Goal: Task Accomplishment & Management: Use online tool/utility

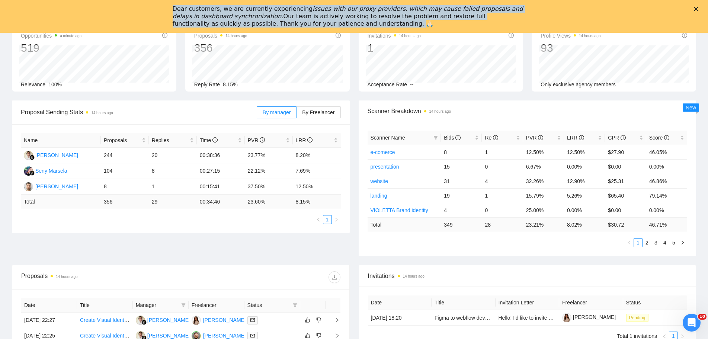
drag, startPoint x: 295, startPoint y: 23, endPoint x: 161, endPoint y: 6, distance: 134.4
click at [159, 4] on div "Dear customers, we are currently experiencing issues with our proxy providers, …" at bounding box center [354, 16] width 708 height 27
copy div "Dear customers, we are currently experiencing issues with our proxy providers, …"
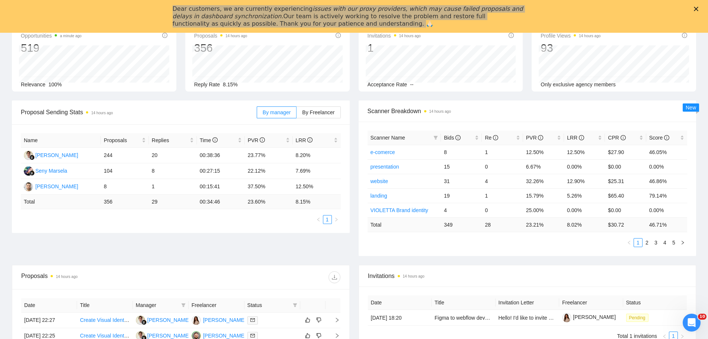
click at [516, 97] on div "Opportunities a minute ago 519 Relevance 100% Proposals 14 hours ago 356 Reply …" at bounding box center [353, 62] width 693 height 77
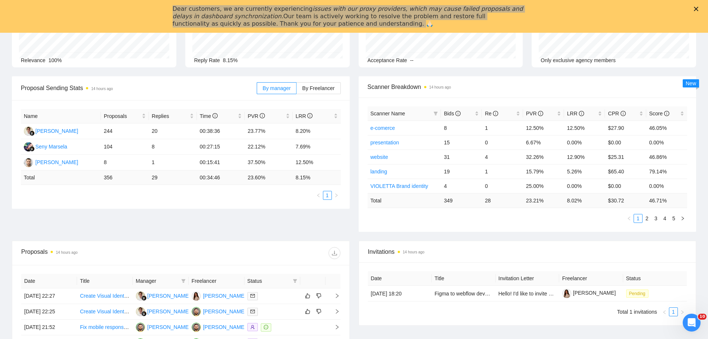
scroll to position [100, 0]
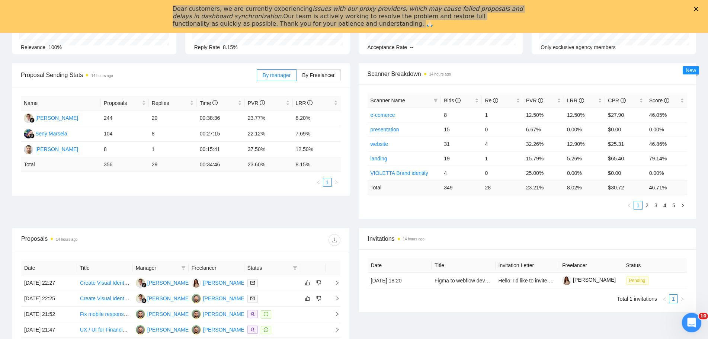
click at [688, 317] on icon "Открыть службу сообщений Intercom" at bounding box center [691, 322] width 12 height 12
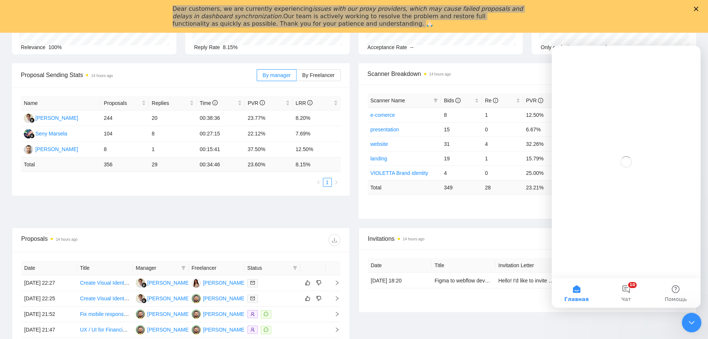
scroll to position [0, 0]
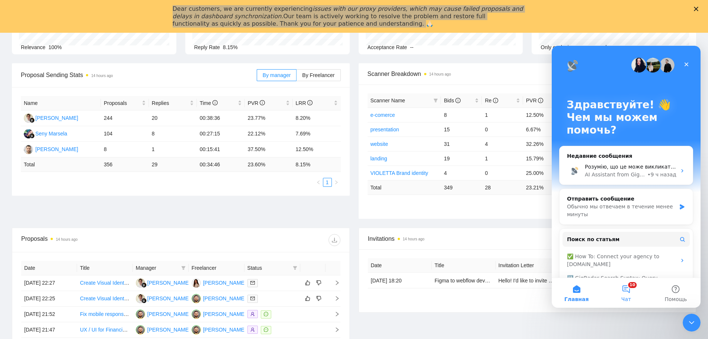
click at [627, 288] on button "10 Чат" at bounding box center [625, 293] width 49 height 30
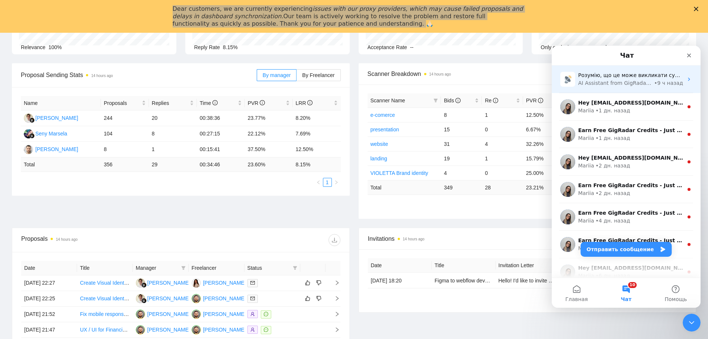
click at [614, 83] on div "AI Assistant from GigRadar 📡" at bounding box center [615, 83] width 74 height 8
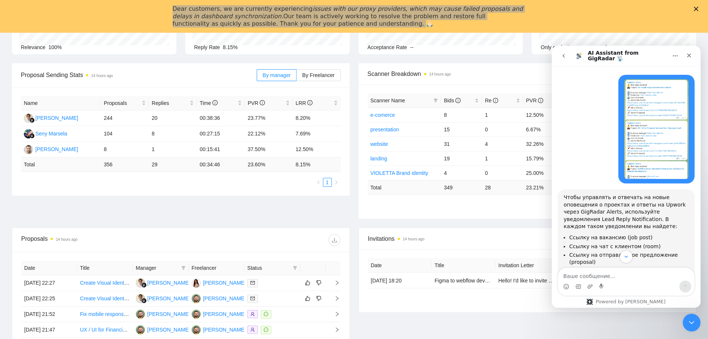
click at [676, 53] on icon "Главная" at bounding box center [675, 56] width 6 height 6
click at [688, 324] on icon "Закрыть службу сообщений Intercom" at bounding box center [690, 321] width 9 height 9
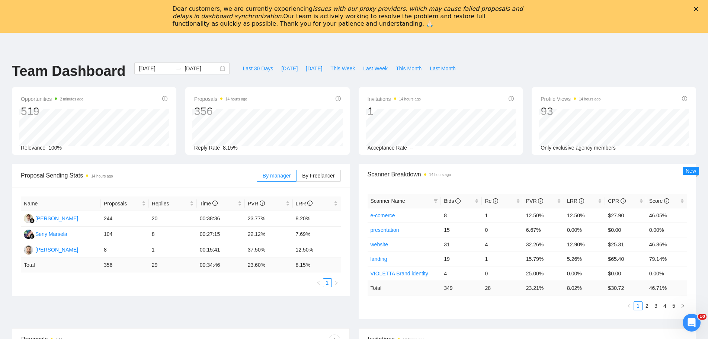
click at [698, 10] on icon "Закрыть" at bounding box center [696, 9] width 4 height 4
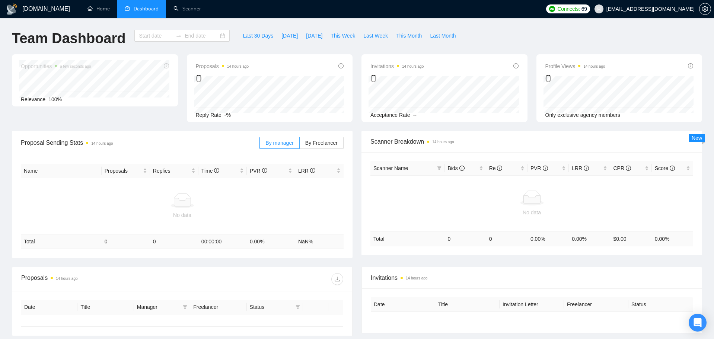
type input "[DATE]"
